Goal: Ask a question

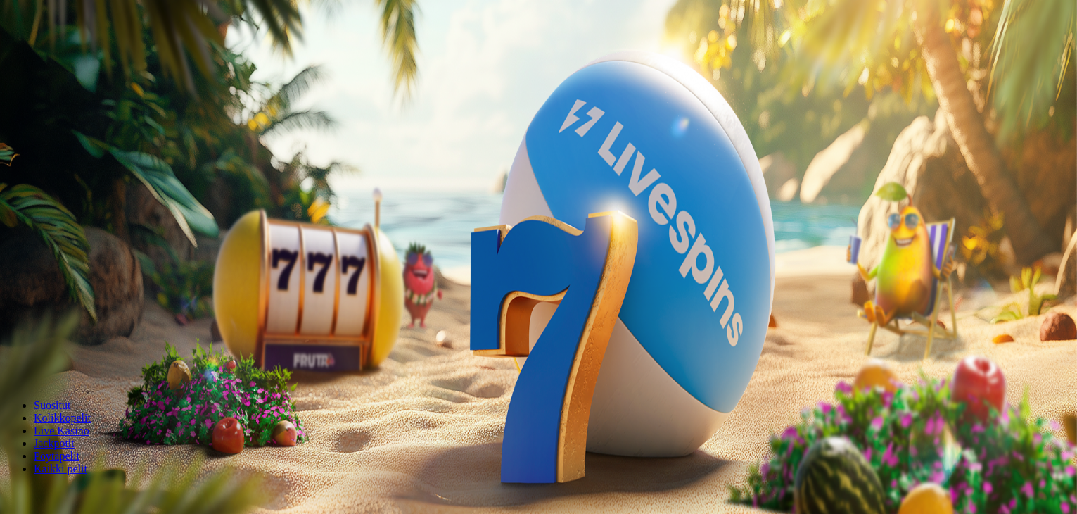
click at [37, 129] on span "chat icon" at bounding box center [37, 129] width 0 height 0
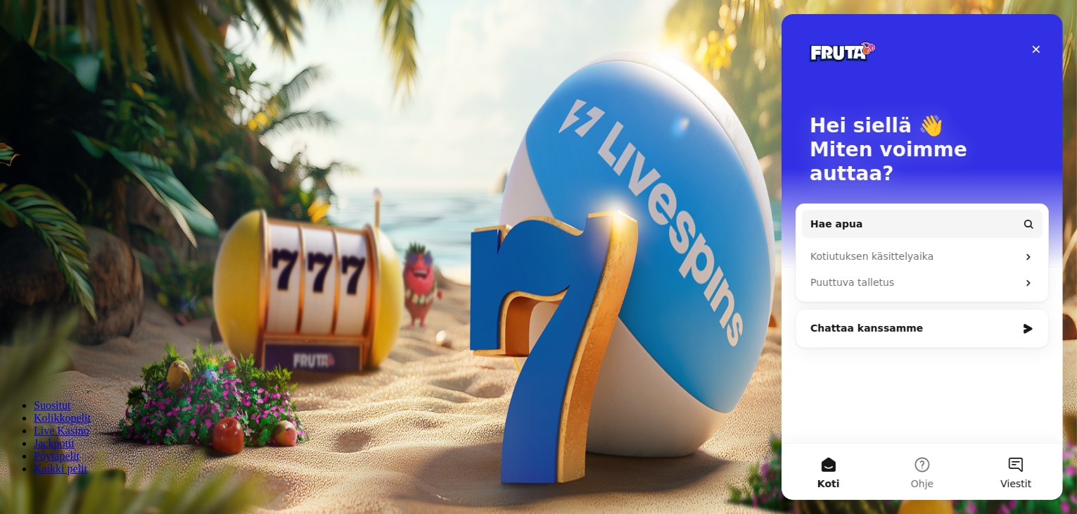
click at [1031, 465] on button "Viestit" at bounding box center [1016, 471] width 94 height 56
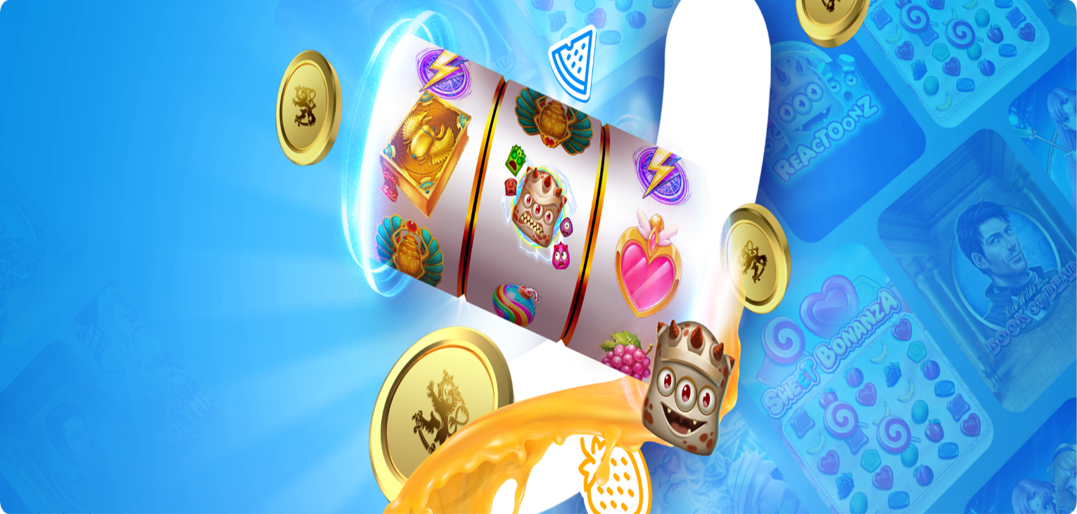
click at [37, 129] on span "chat icon" at bounding box center [37, 129] width 0 height 0
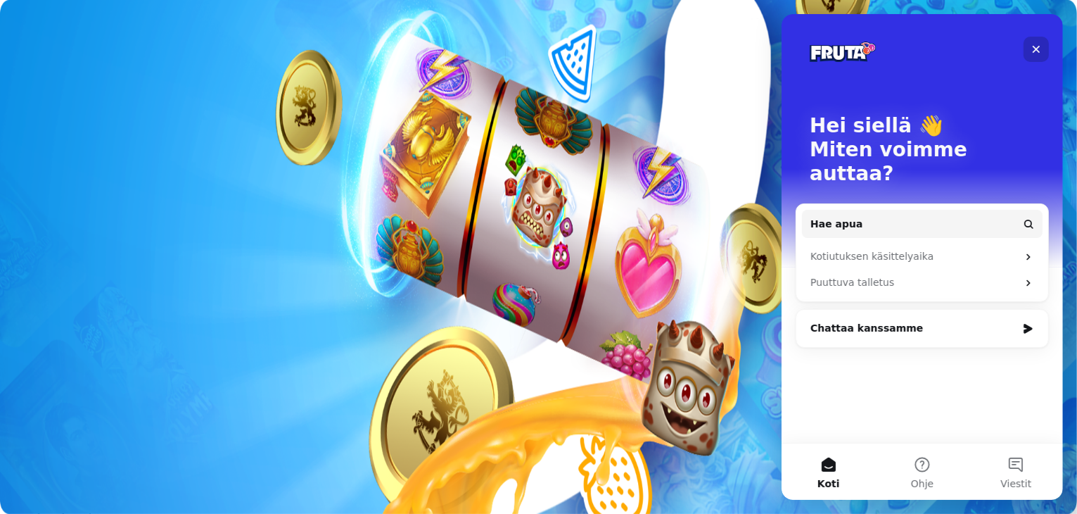
click at [1042, 50] on div "Sulje" at bounding box center [1035, 49] width 25 height 25
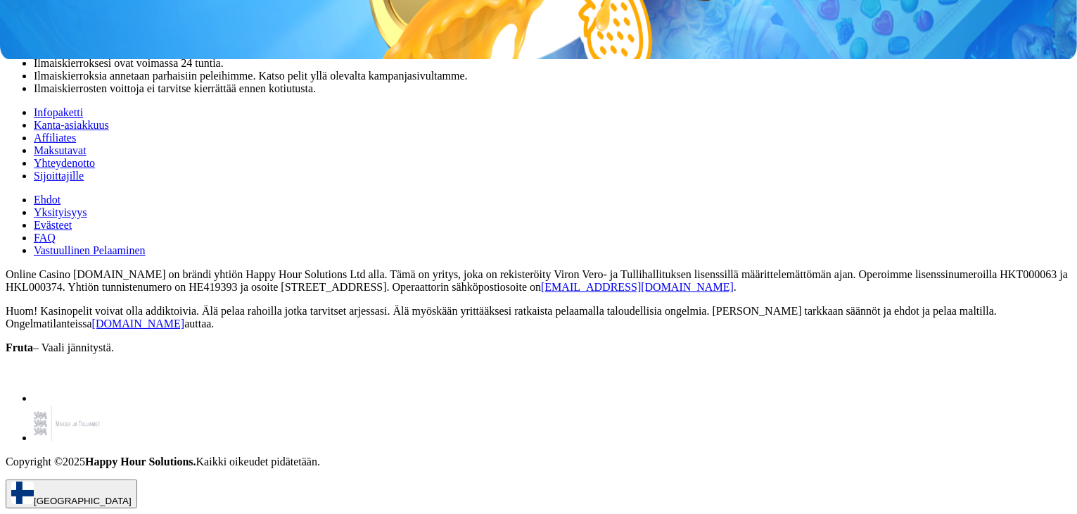
scroll to position [486, 0]
